Goal: Task Accomplishment & Management: Manage account settings

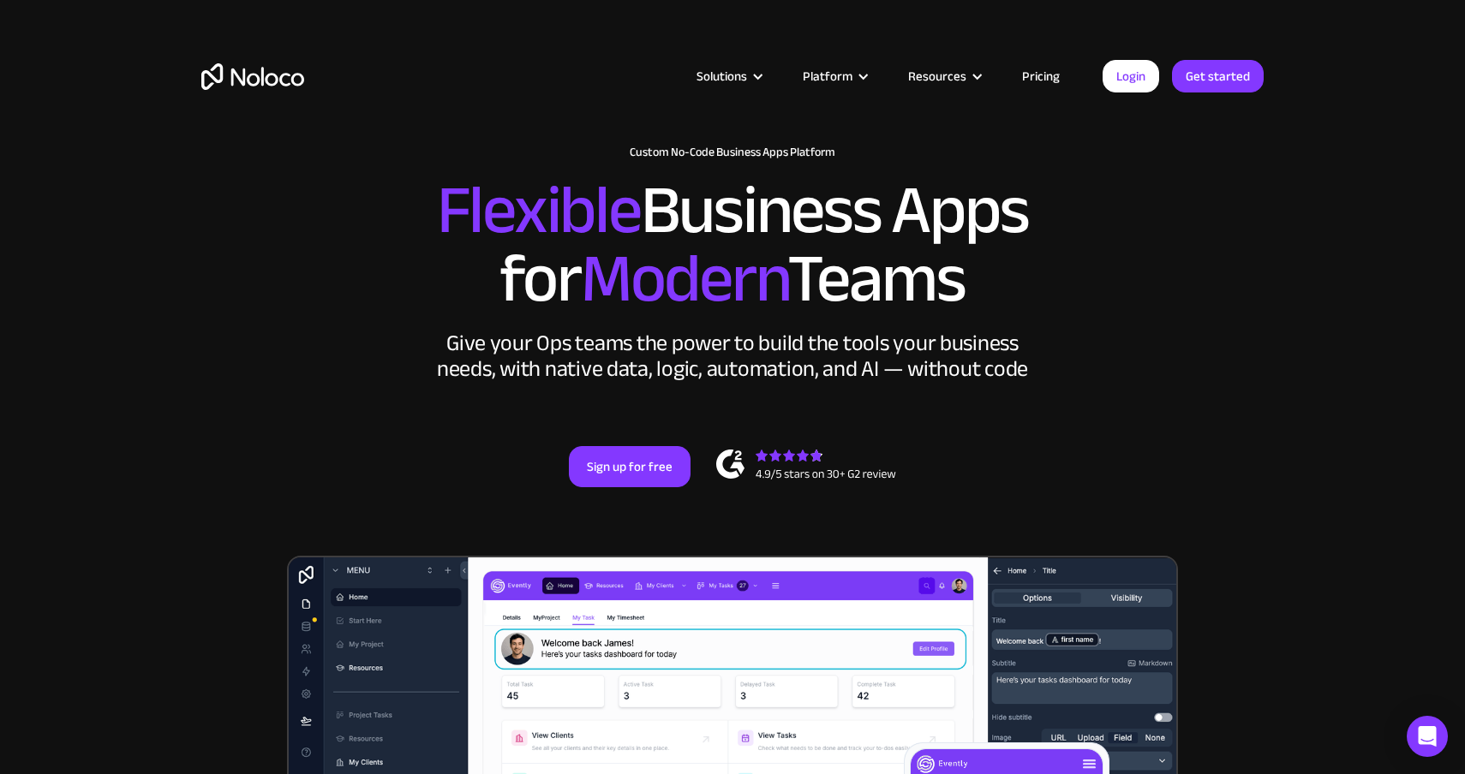
click at [1036, 79] on link "Pricing" at bounding box center [1041, 76] width 81 height 22
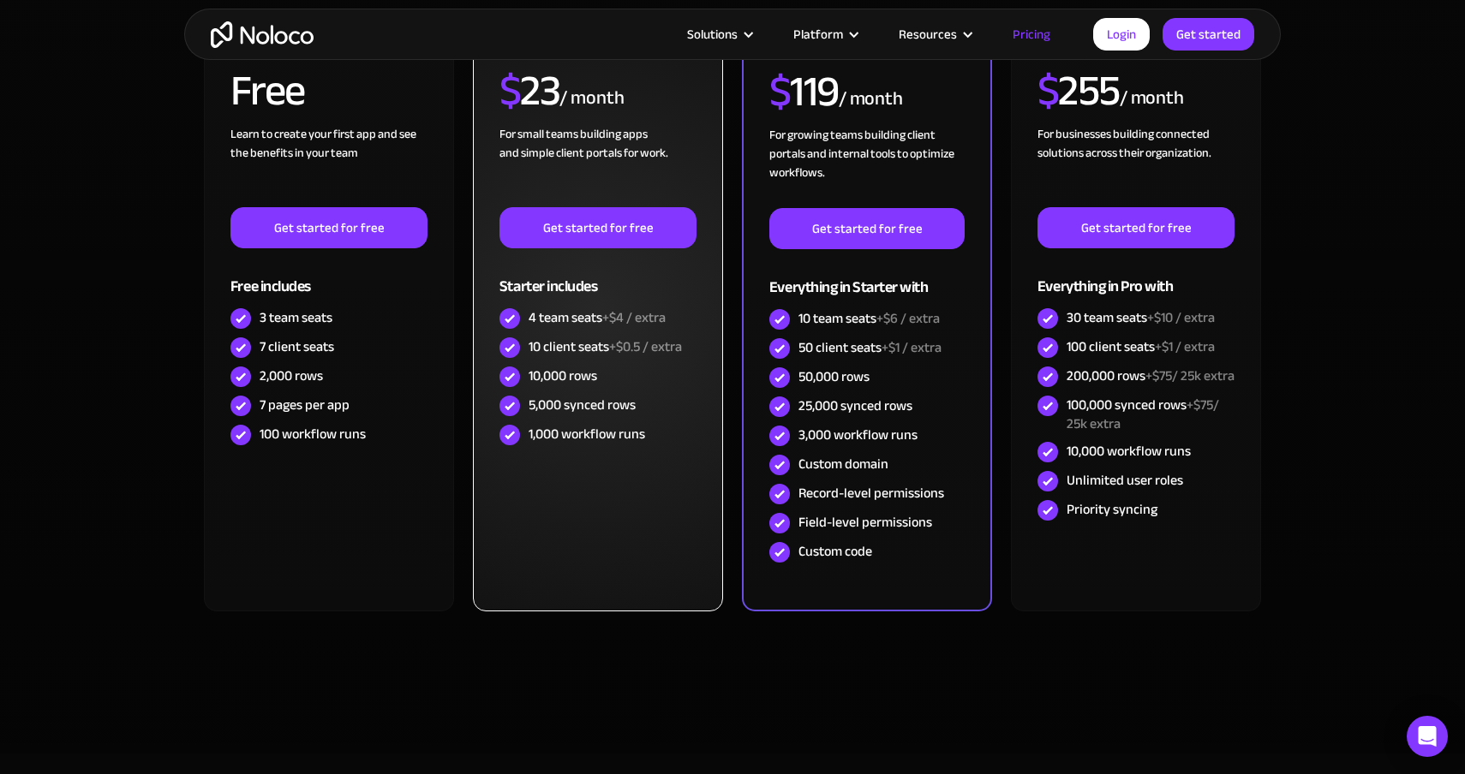
scroll to position [162, 0]
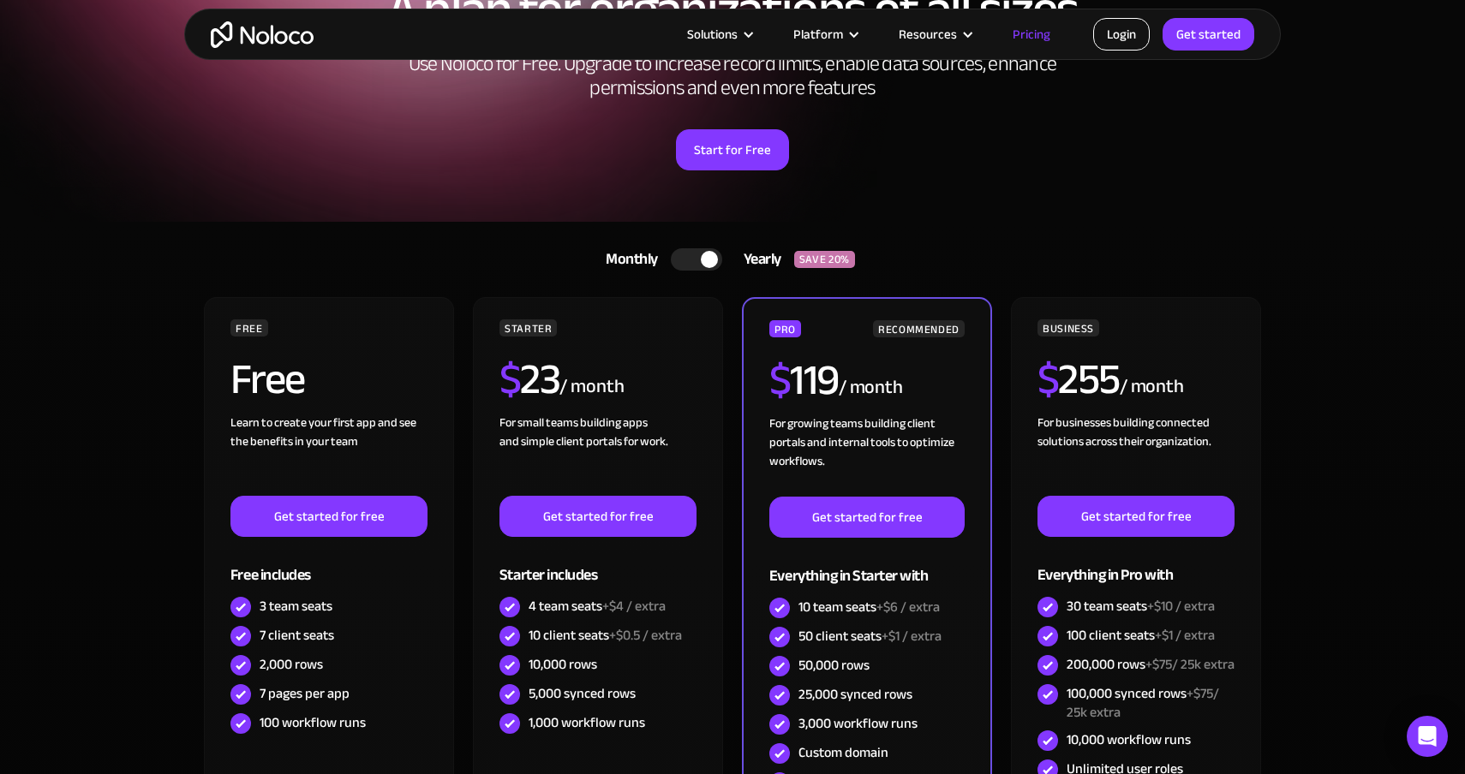
click at [1127, 28] on link "Login" at bounding box center [1121, 34] width 57 height 33
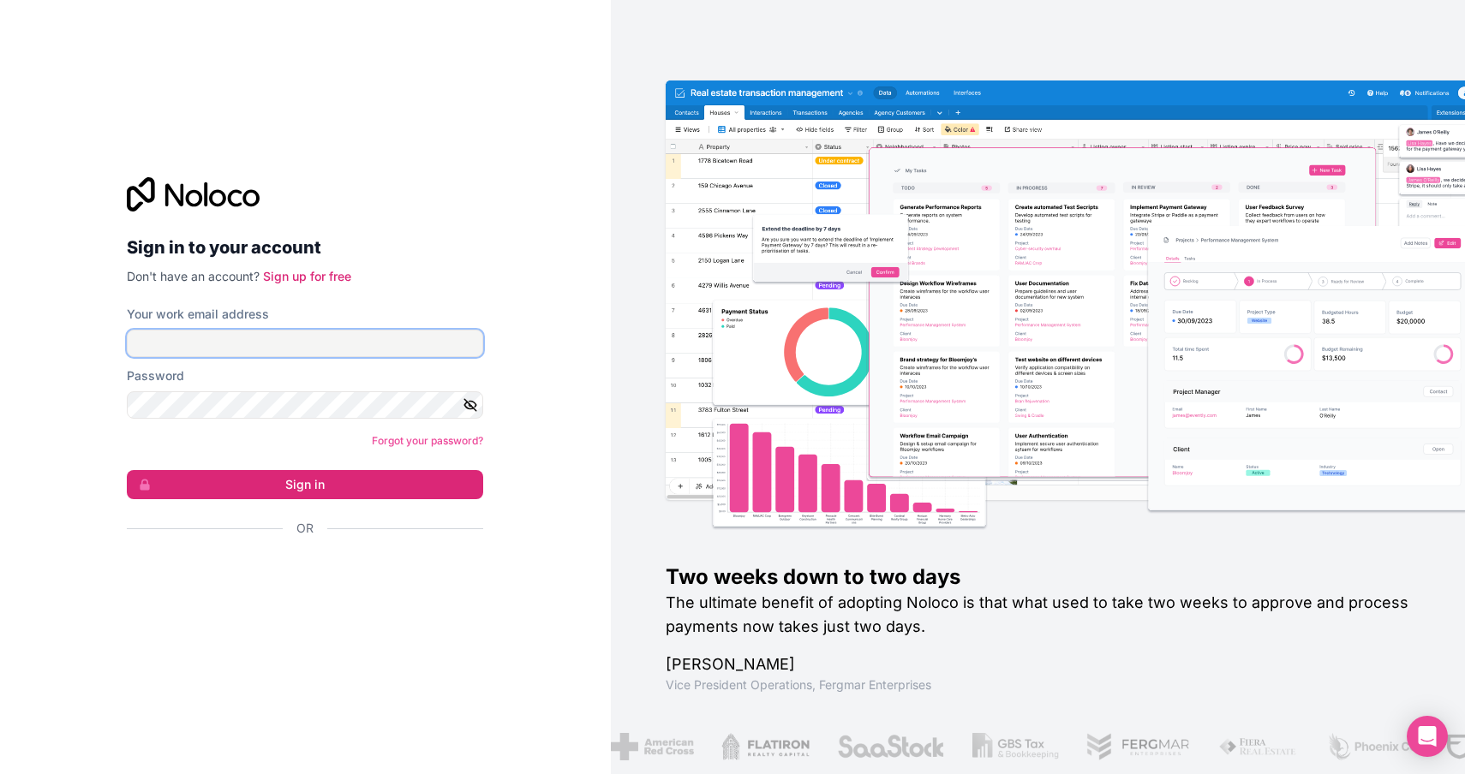
type input "contact@cabinetpilot.io"
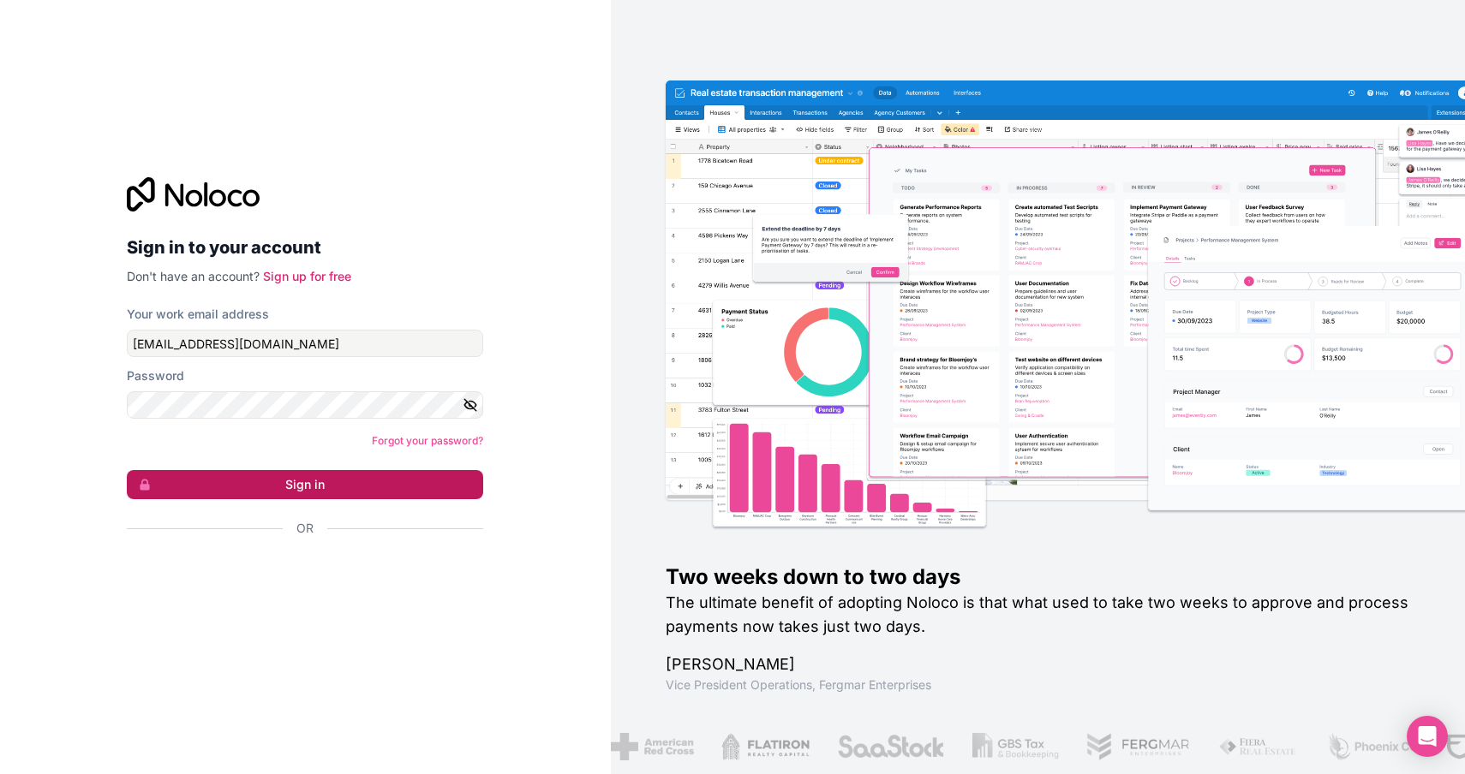
click at [310, 483] on button "Sign in" at bounding box center [305, 484] width 356 height 29
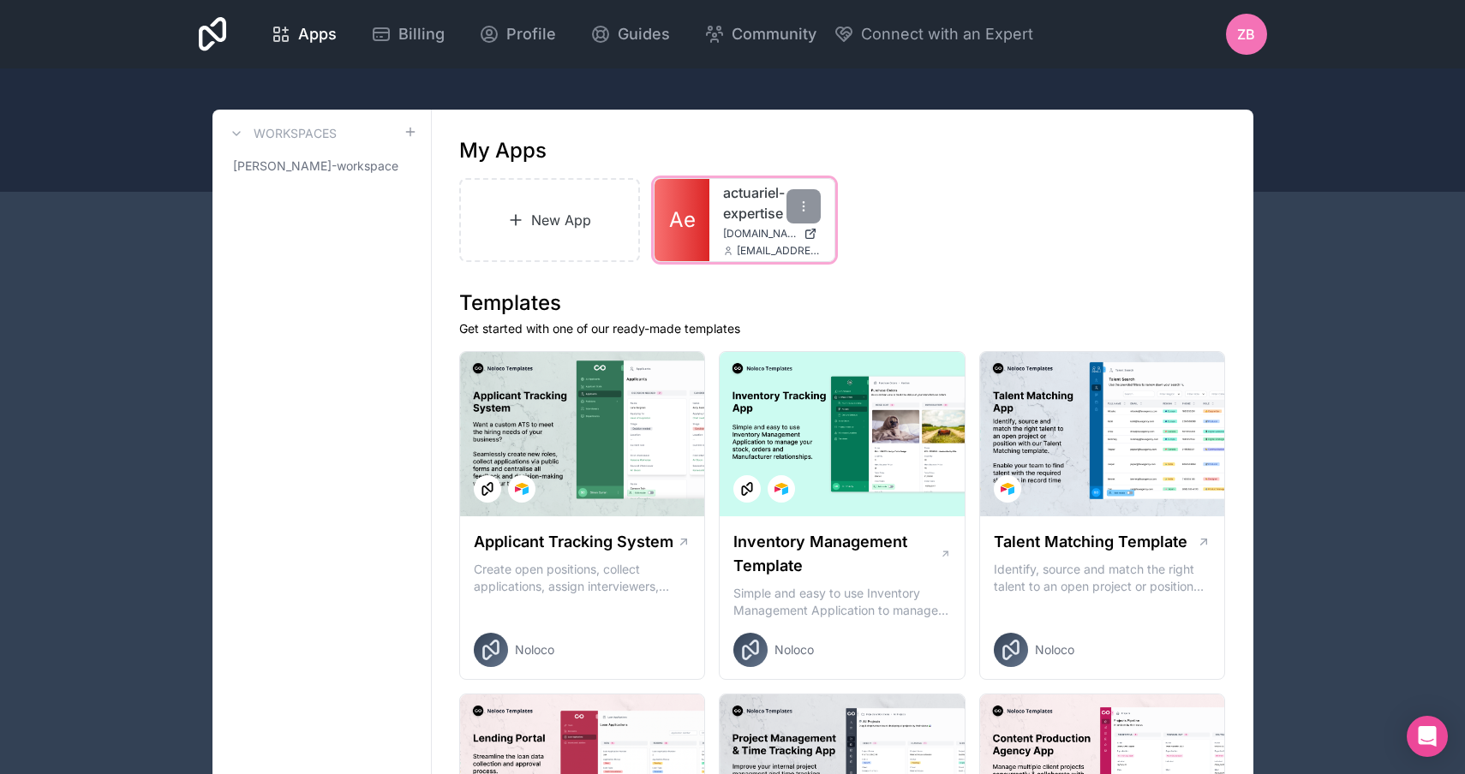
click at [732, 186] on link "actuariel-expertise" at bounding box center [772, 202] width 98 height 41
